Goal: Information Seeking & Learning: Check status

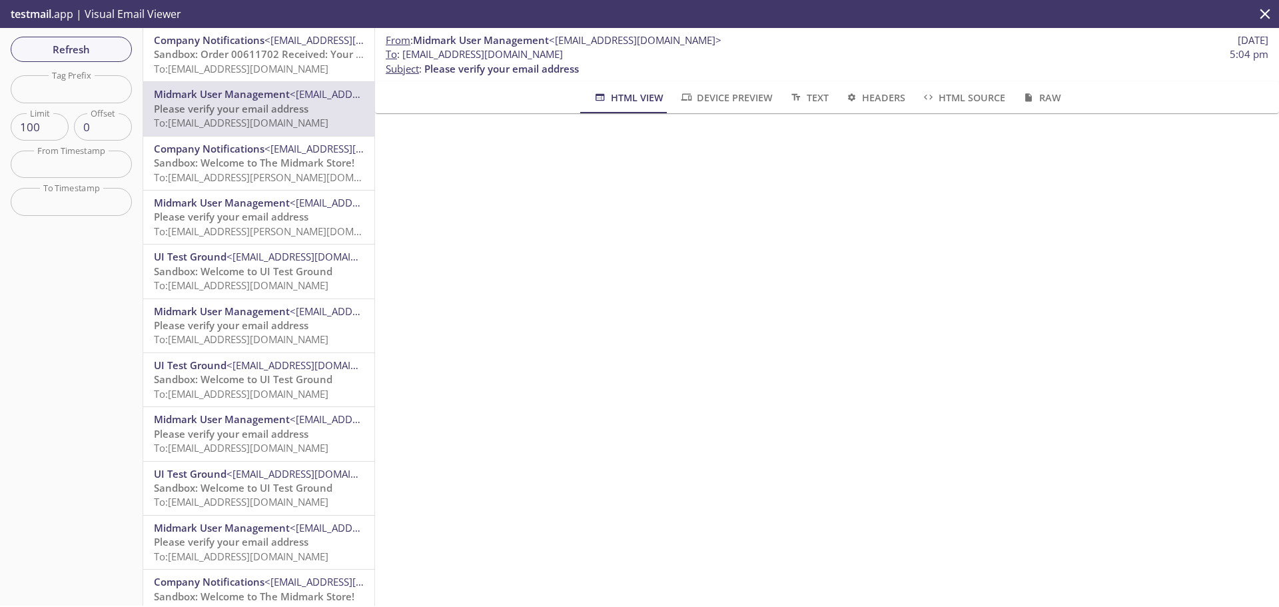
click at [274, 278] on p "Sandbox: Welcome to UI Test Ground To: [EMAIL_ADDRESS][DOMAIN_NAME]" at bounding box center [259, 278] width 210 height 29
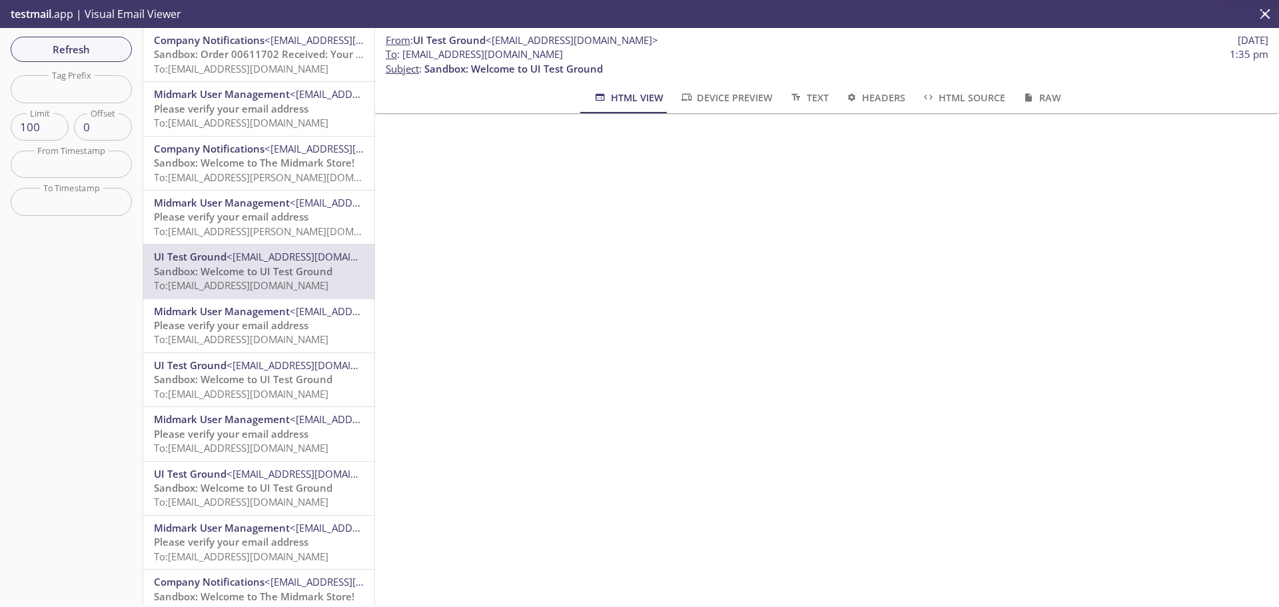
click at [277, 219] on span "Please verify your email address" at bounding box center [231, 216] width 155 height 13
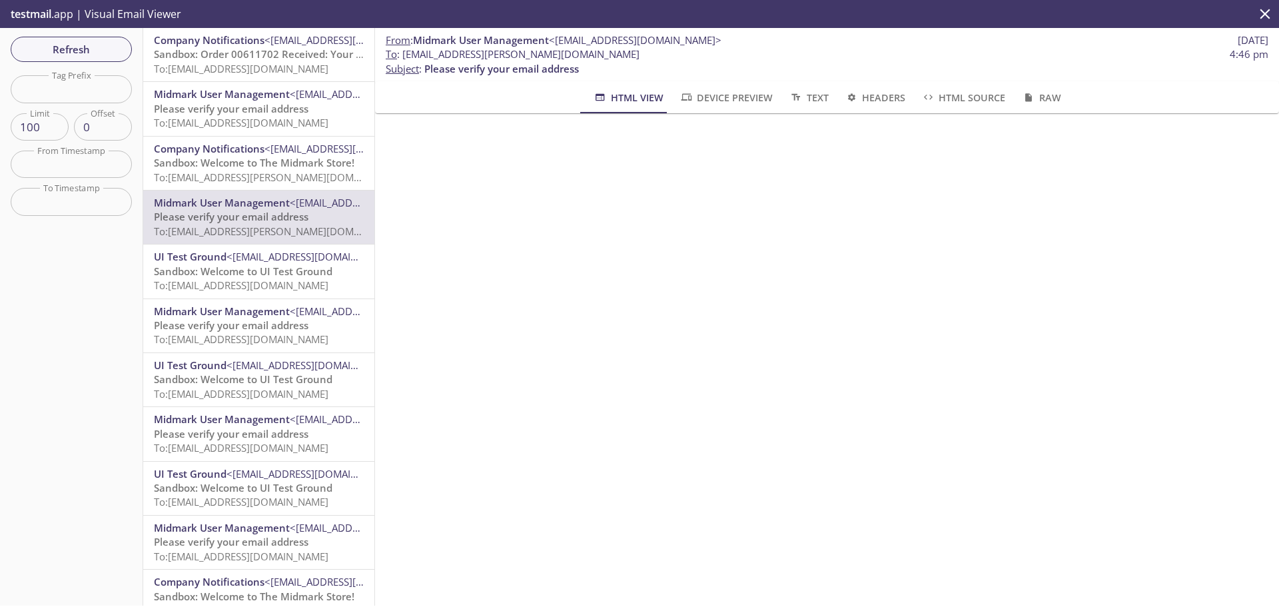
drag, startPoint x: 242, startPoint y: 43, endPoint x: 241, endPoint y: 56, distance: 13.3
click at [241, 54] on div "Company Notifications <[EMAIL_ADDRESS][DOMAIN_NAME]> Sandbox: Order 00611702 Re…" at bounding box center [259, 54] width 210 height 43
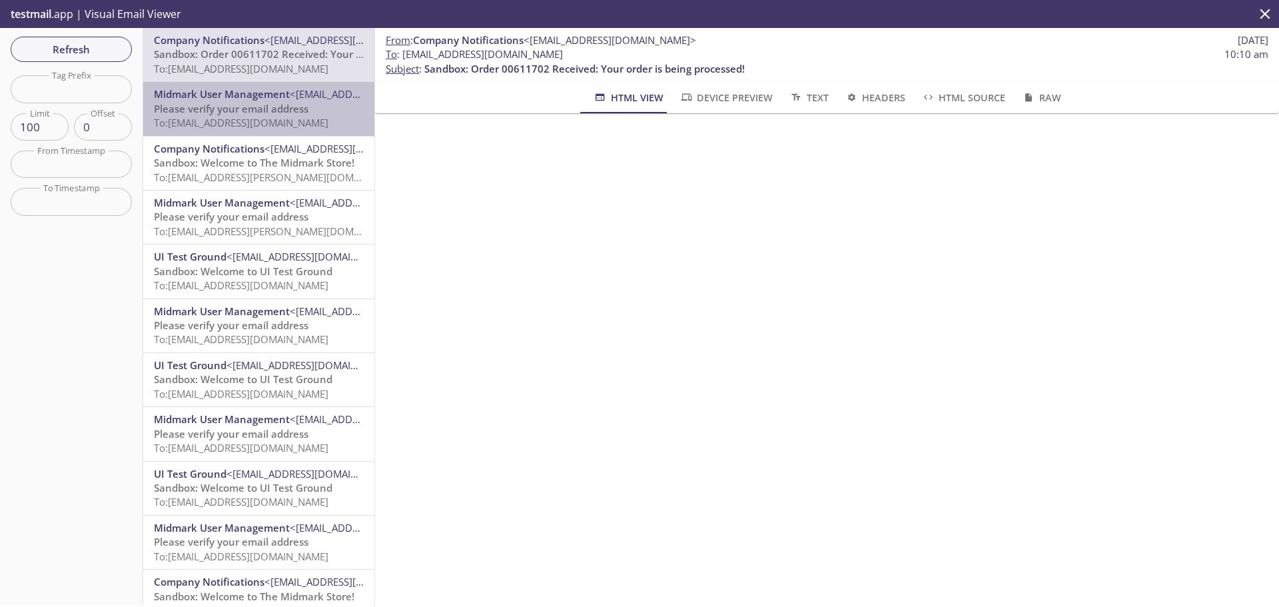
click at [275, 111] on span "Please verify your email address" at bounding box center [231, 108] width 155 height 13
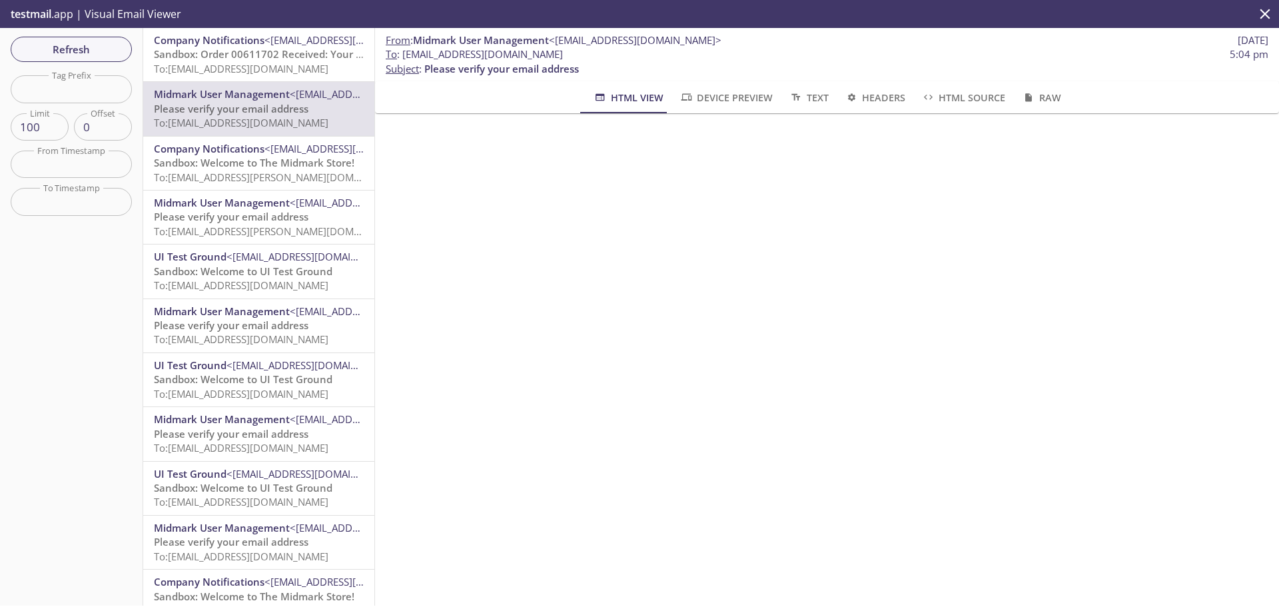
click at [258, 168] on span "Sandbox: Welcome to The Midmark Store!" at bounding box center [254, 162] width 200 height 13
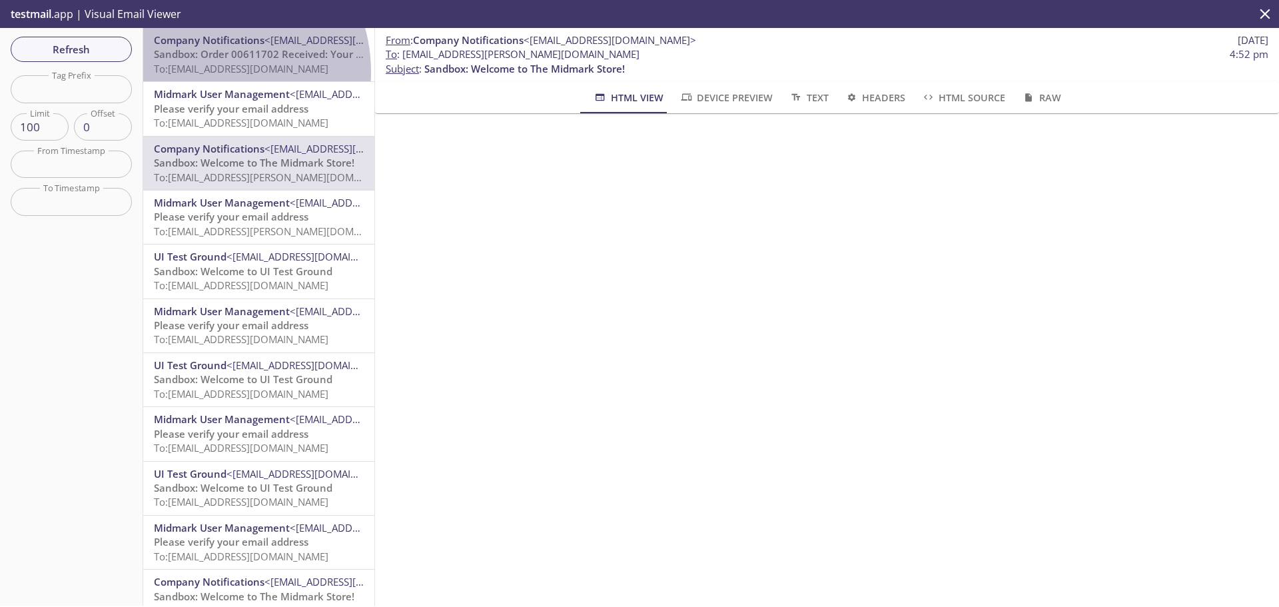
click at [204, 72] on span "To: [EMAIL_ADDRESS][DOMAIN_NAME]" at bounding box center [241, 68] width 174 height 13
